Goal: Task Accomplishment & Management: Use online tool/utility

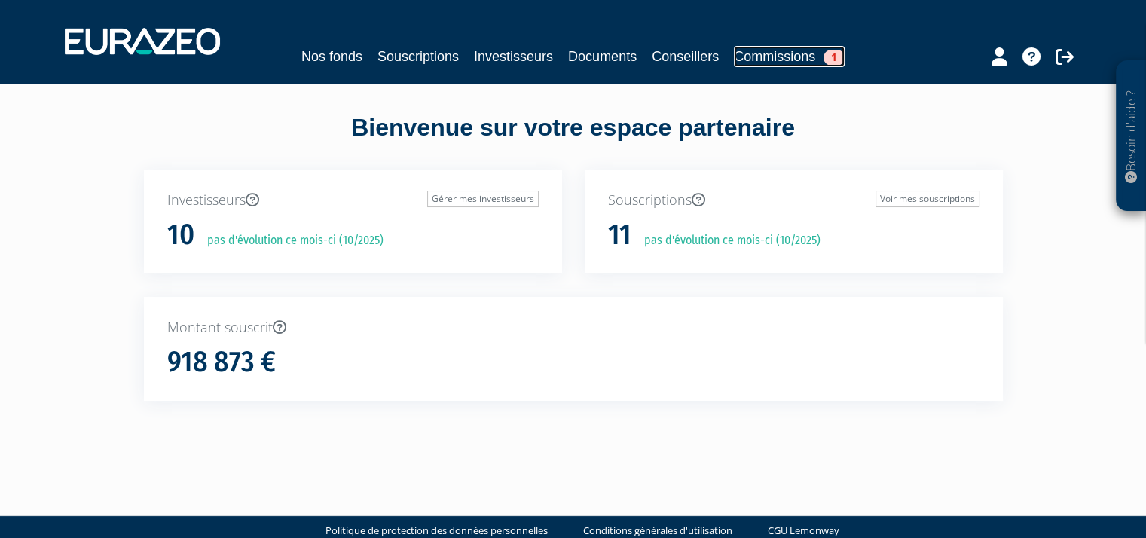
click at [799, 56] on link "Commissions 1" at bounding box center [789, 56] width 111 height 21
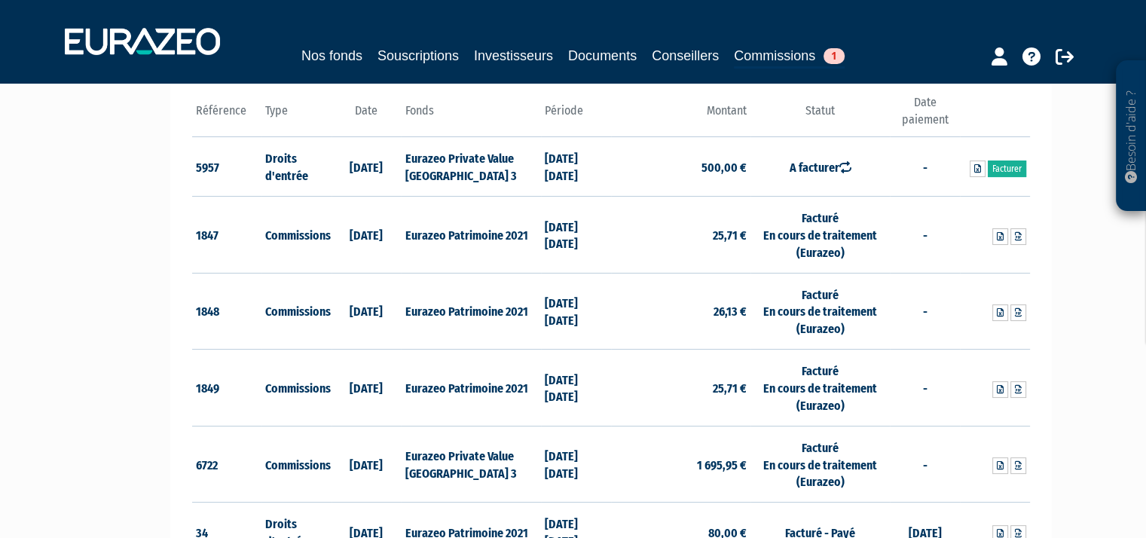
scroll to position [151, 0]
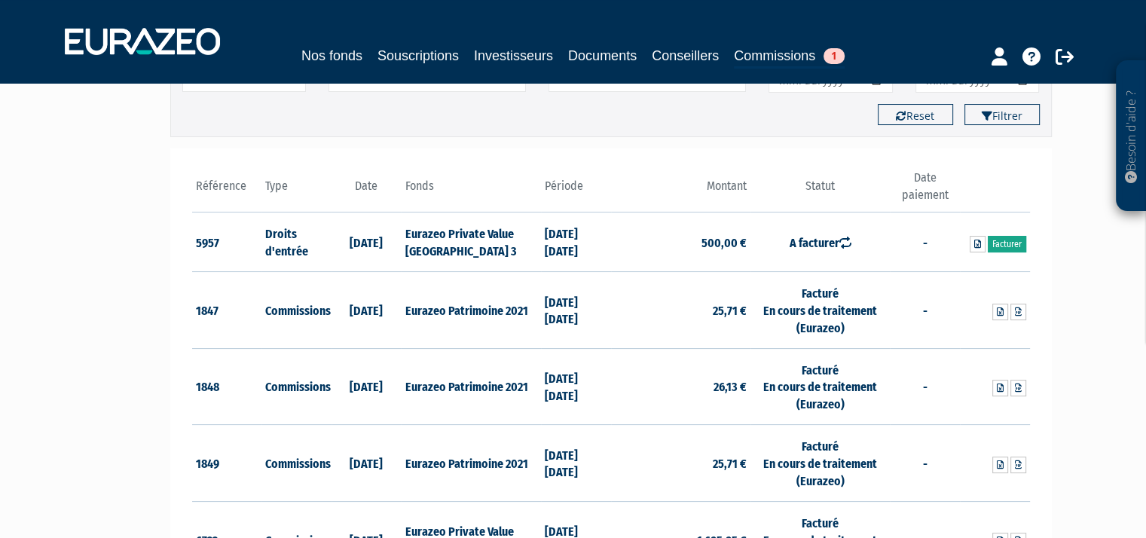
click at [1012, 242] on link "Facturer" at bounding box center [1007, 244] width 38 height 17
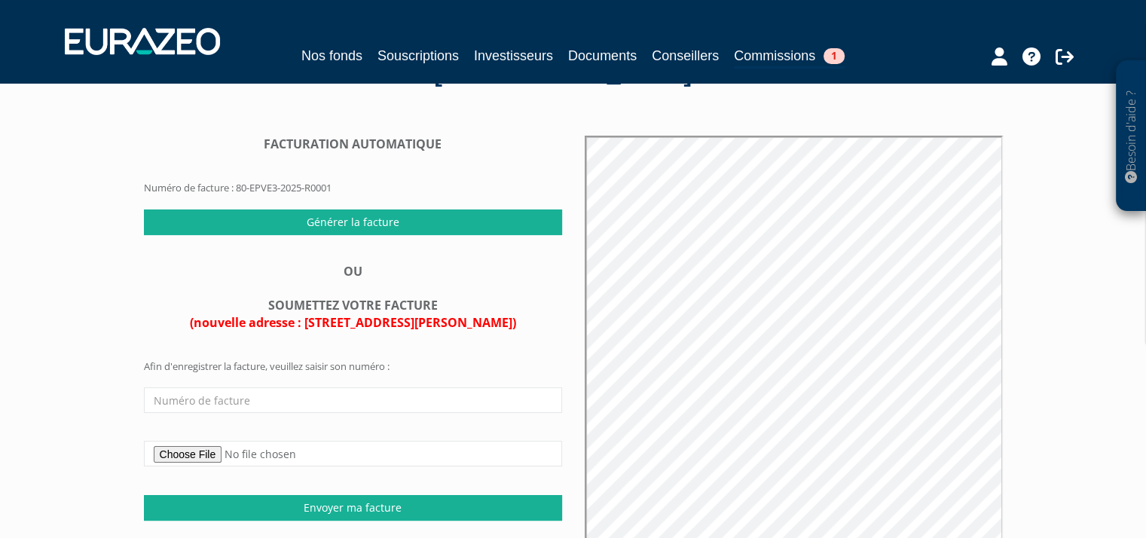
scroll to position [75, 0]
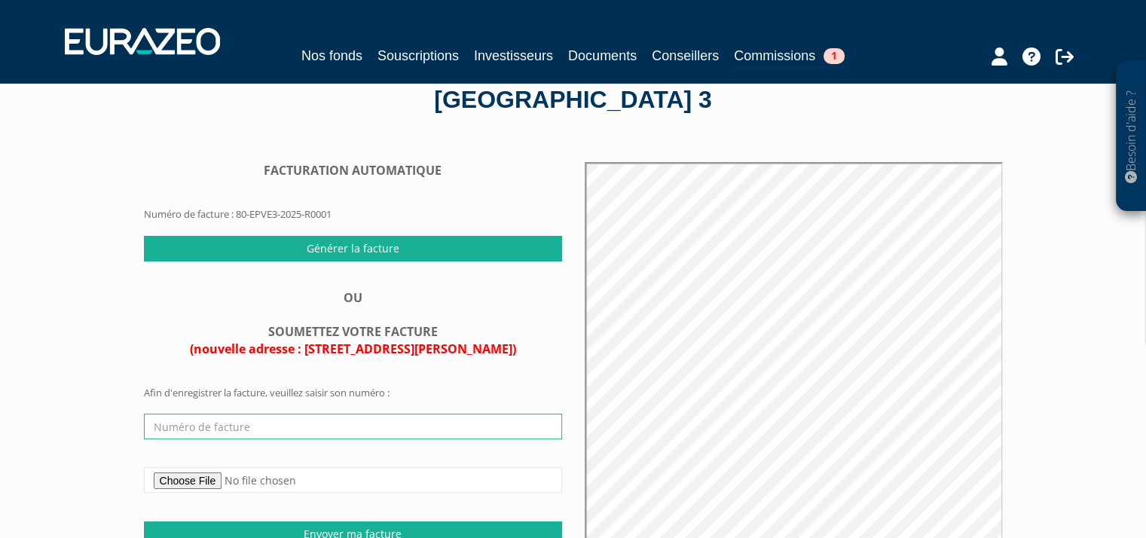
click at [410, 429] on input "text" at bounding box center [353, 427] width 418 height 26
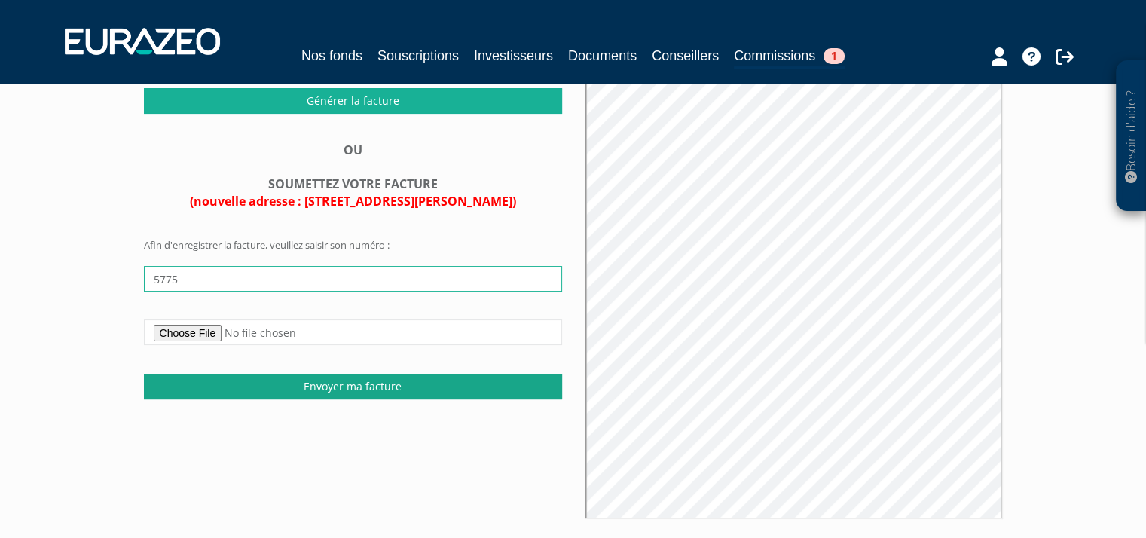
scroll to position [226, 0]
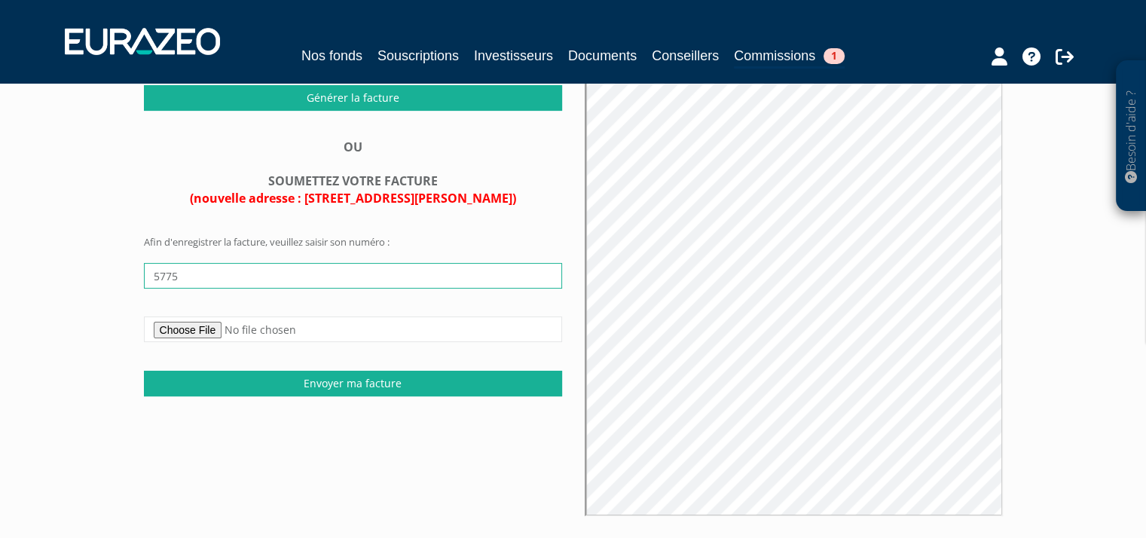
type input "5775"
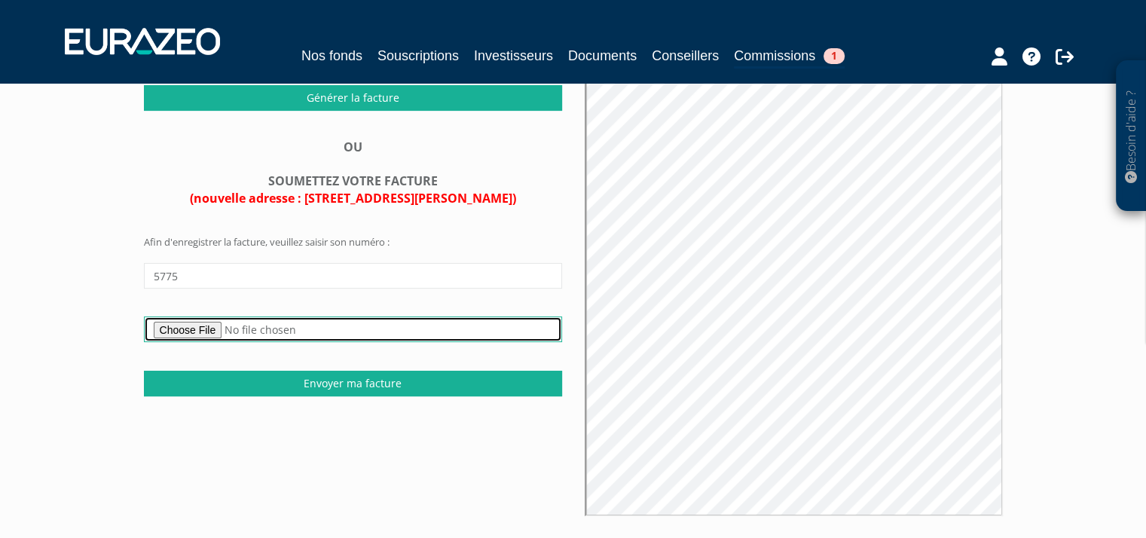
click at [209, 326] on input "file" at bounding box center [353, 329] width 418 height 26
type input "C:\fakepath\EURAZEO souscription 2025.09 facture.pdf"
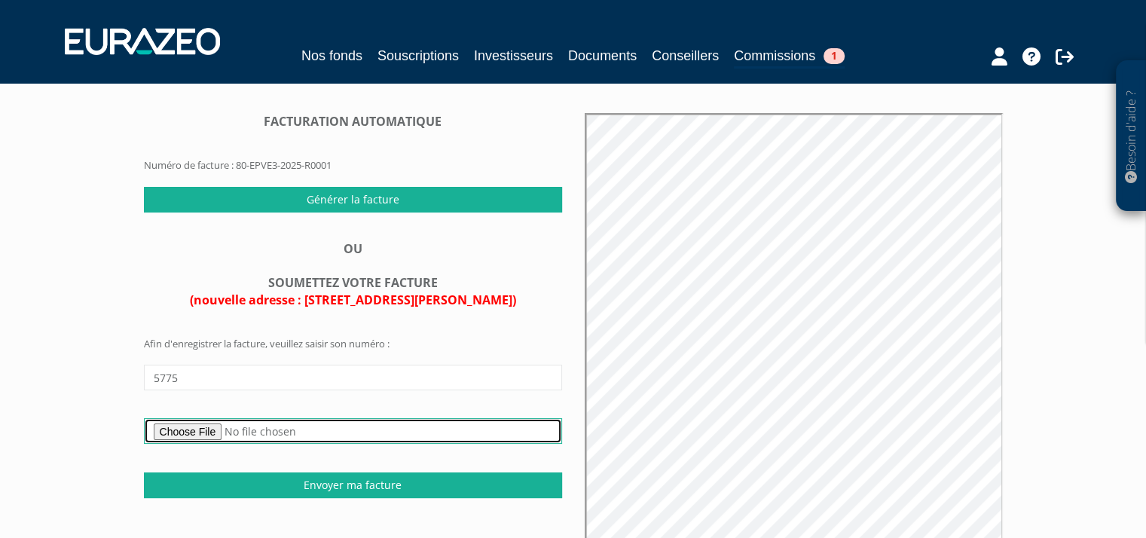
scroll to position [151, 0]
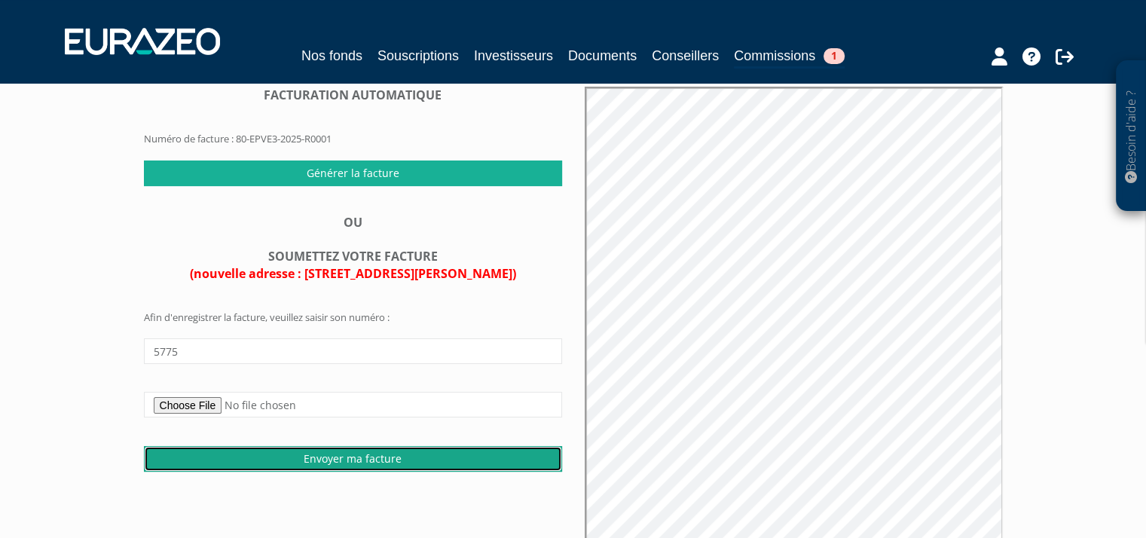
click at [449, 457] on input "Envoyer ma facture" at bounding box center [353, 459] width 418 height 26
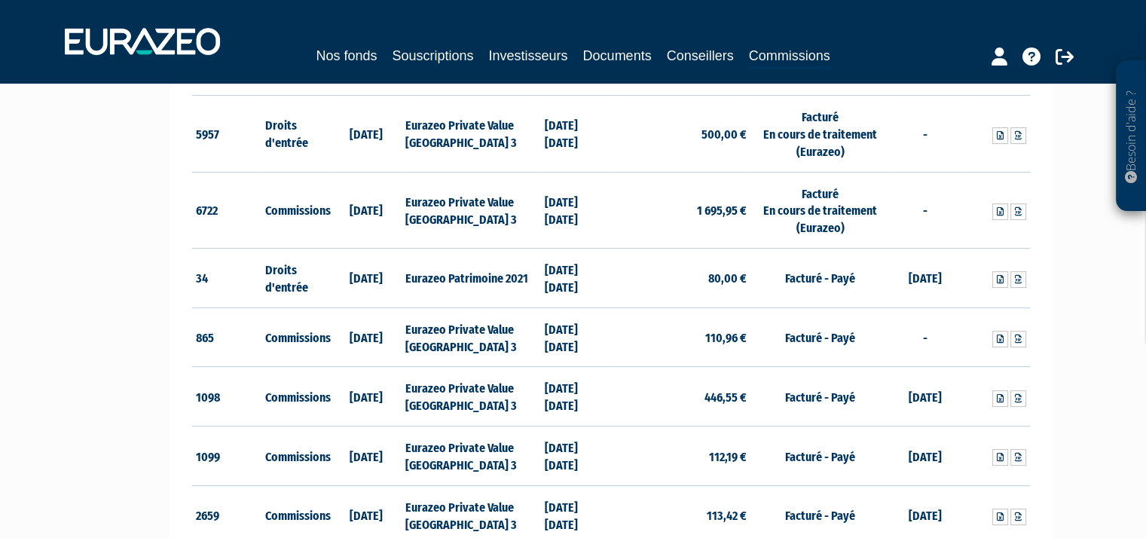
scroll to position [196, 0]
